Goal: Transaction & Acquisition: Purchase product/service

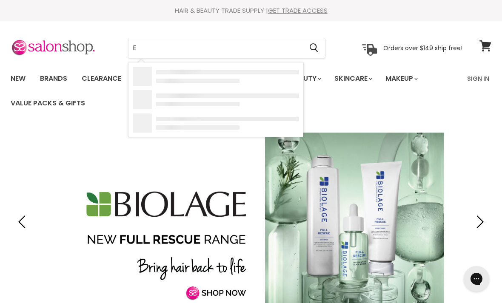
type input "E"
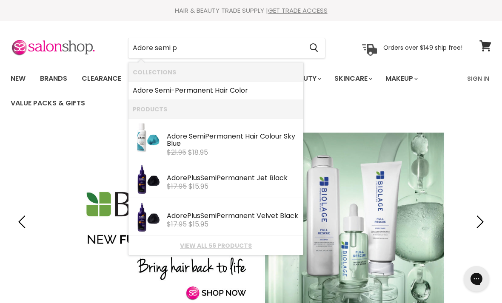
type input "Adore semi pe"
click at [155, 89] on b "Semi" at bounding box center [163, 91] width 16 height 10
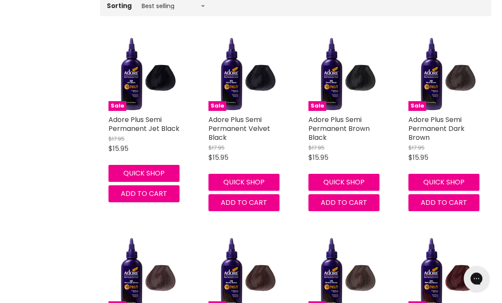
scroll to position [263, 0]
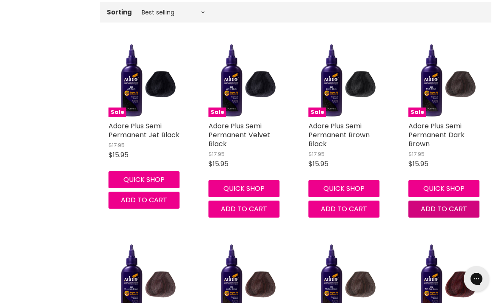
click at [460, 204] on span "Add to cart" at bounding box center [444, 209] width 46 height 10
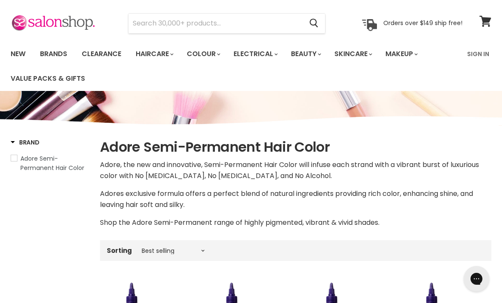
scroll to position [0, 0]
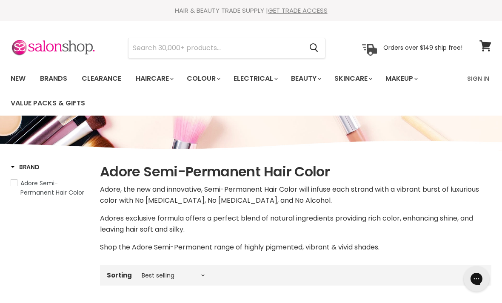
click at [286, 47] on input "Search" at bounding box center [216, 48] width 174 height 20
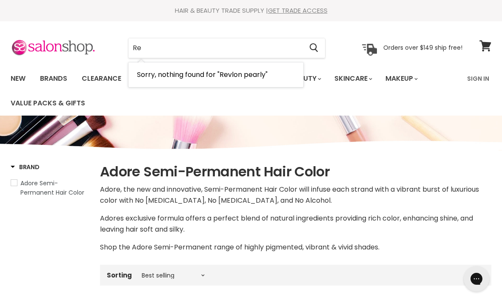
type input "R"
